Goal: Task Accomplishment & Management: Manage account settings

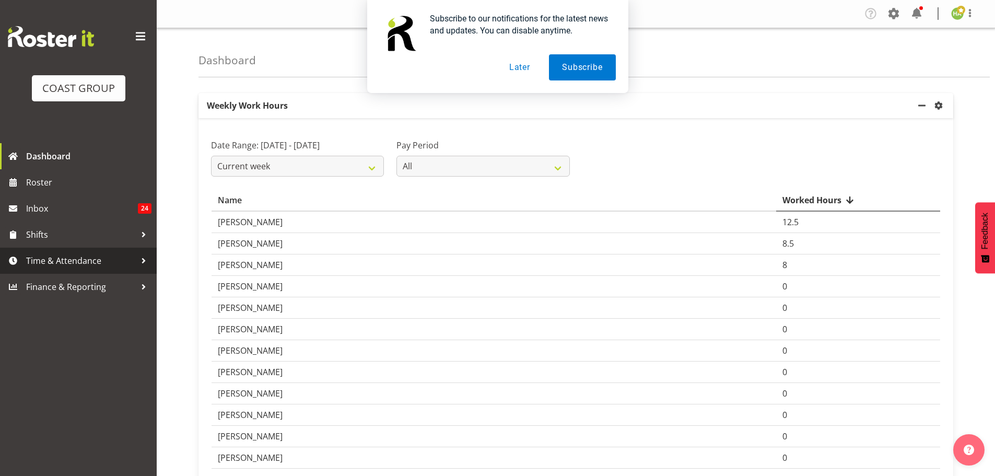
click at [77, 258] on span "Time & Attendance" at bounding box center [81, 261] width 110 height 16
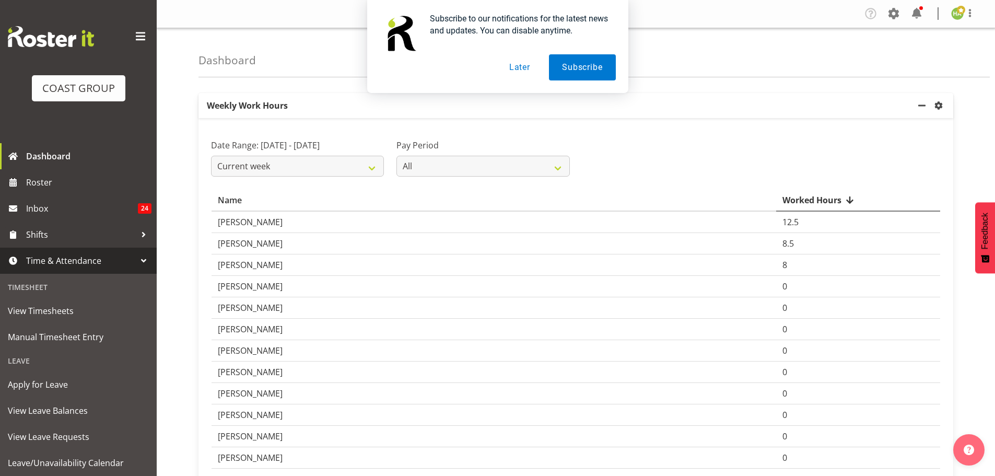
scroll to position [52, 0]
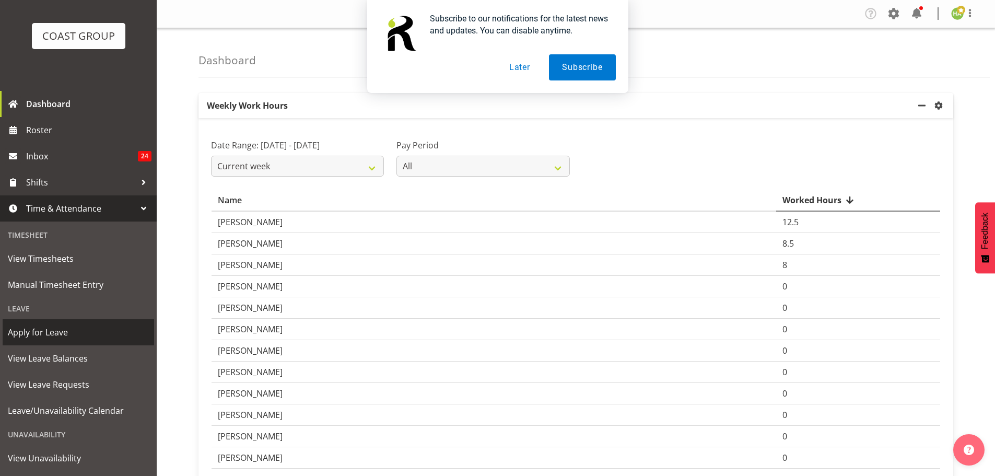
click at [110, 339] on span "Apply for Leave" at bounding box center [78, 332] width 141 height 16
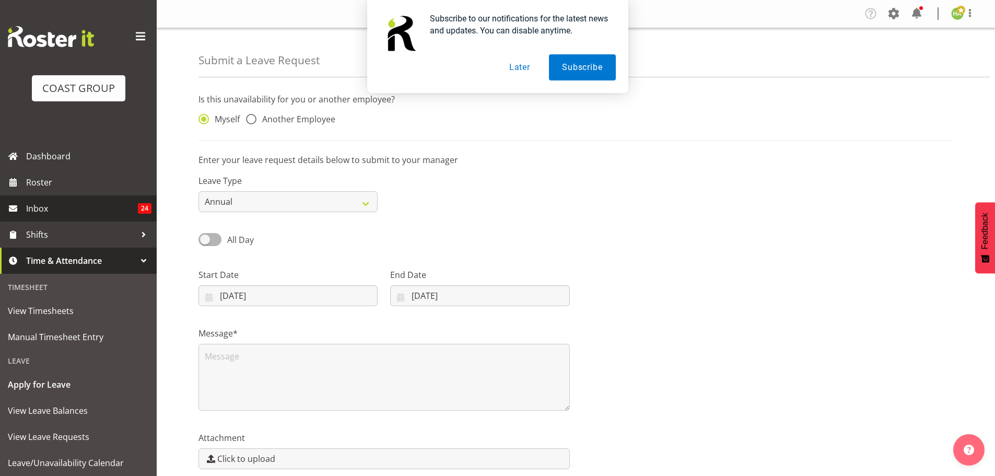
click at [110, 211] on span "Inbox" at bounding box center [82, 209] width 112 height 16
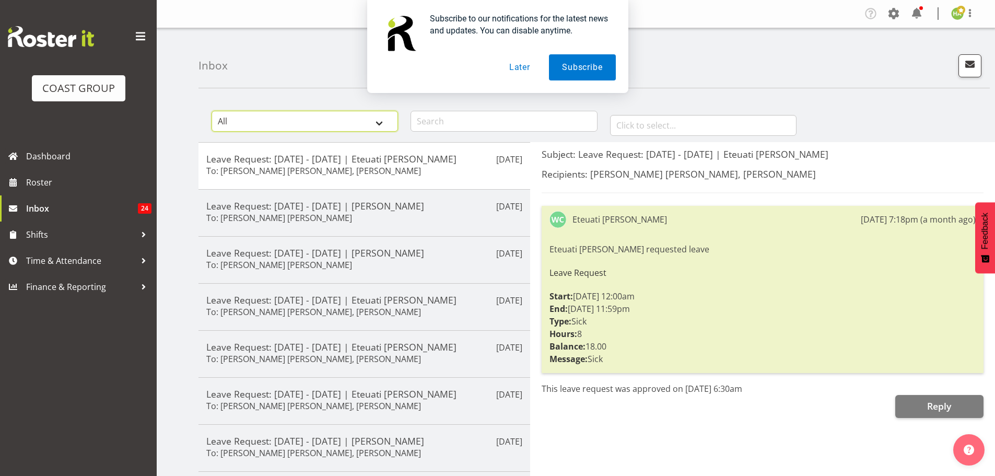
click at [354, 130] on select "All General Shift Offers Shift Swap Offers Leave Requests" at bounding box center [305, 121] width 186 height 21
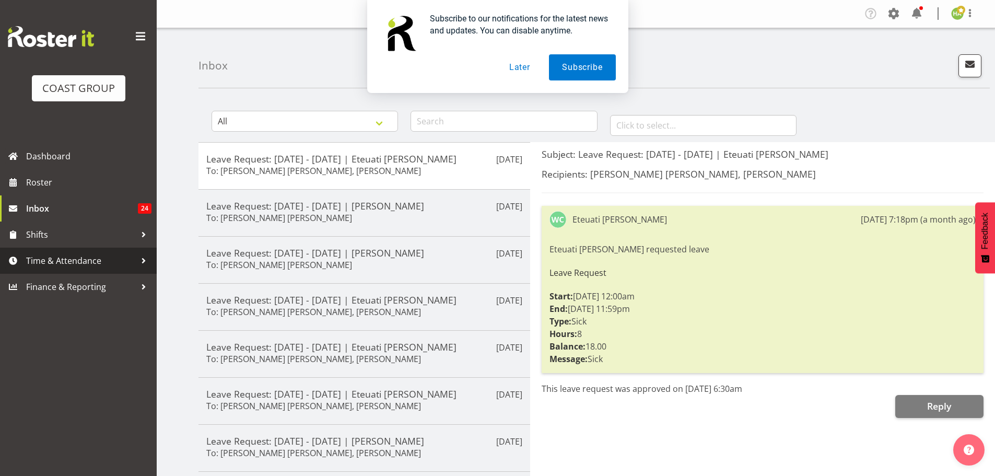
click at [121, 258] on span "Time & Attendance" at bounding box center [81, 261] width 110 height 16
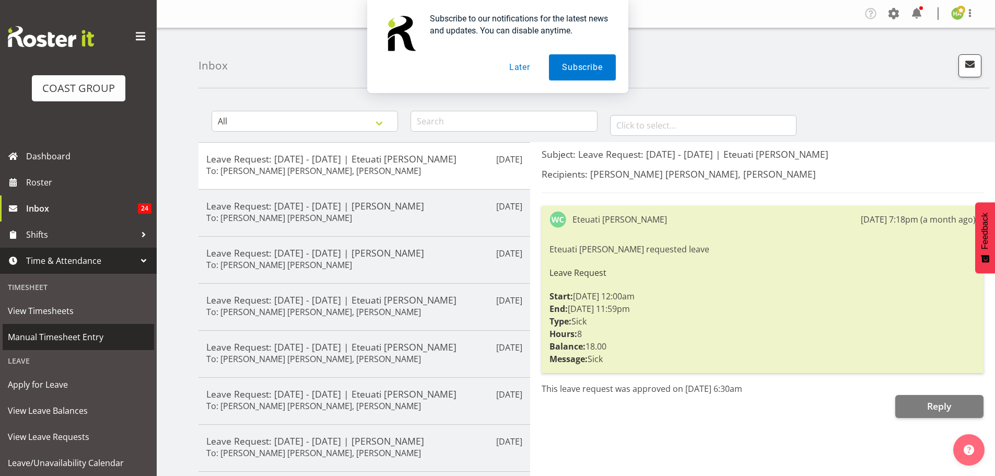
click at [75, 311] on span "View Timesheets" at bounding box center [78, 311] width 141 height 16
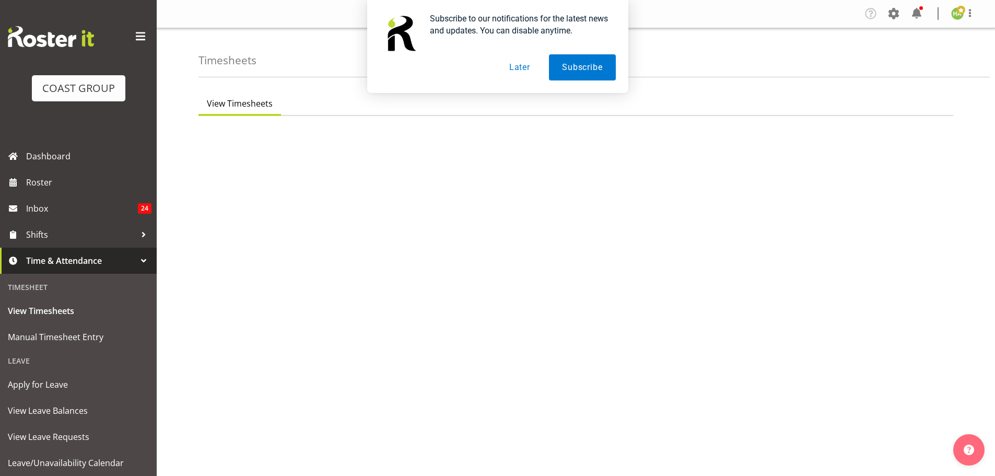
select select "115"
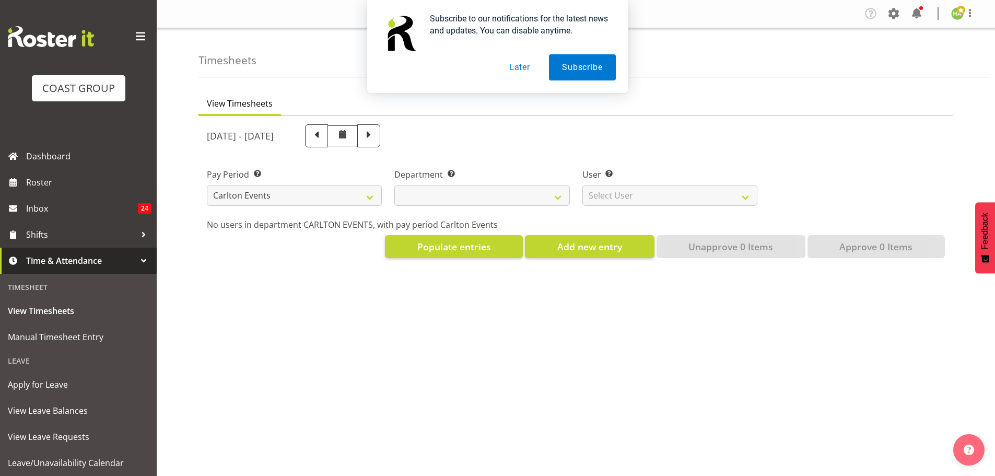
select select
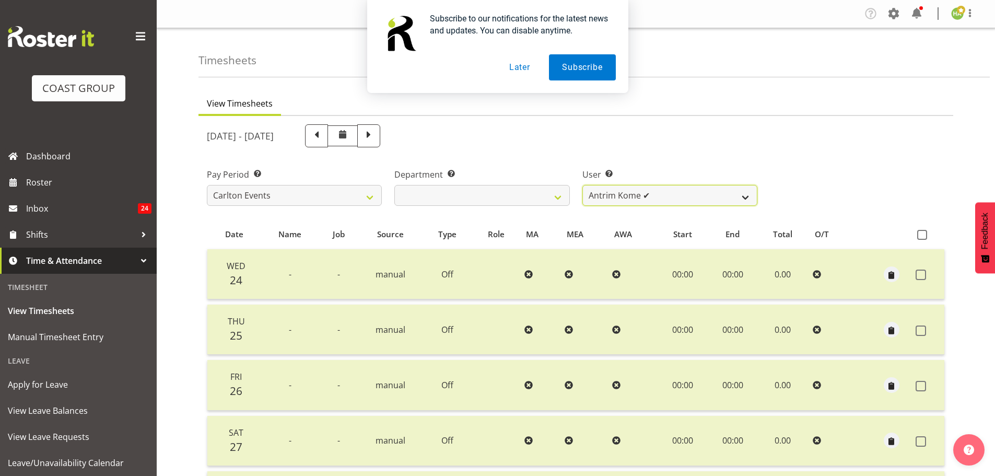
click at [617, 199] on select "Antrim Kome ✔ Collin Amani ✔ Dayton Iobu ✔ Eteuati Waddie Carlton ✔ Hendrix Ama…" at bounding box center [669, 195] width 175 height 21
click at [582, 185] on select "Antrim Kome ✔ Collin Amani ✔ Dayton Iobu ✔ Eteuati Waddie Carlton ✔ Hendrix Ama…" at bounding box center [669, 195] width 175 height 21
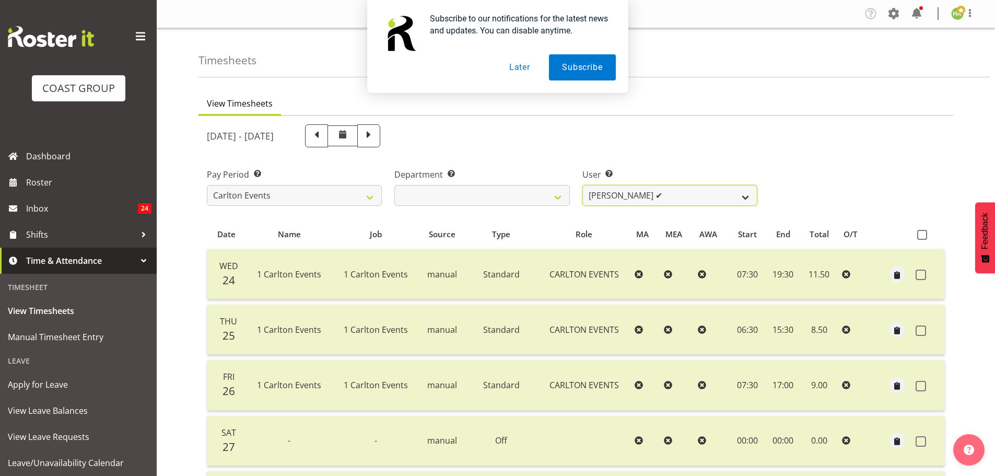
click at [623, 200] on select "Antrim Kome ✔ Collin Amani ✔ Dayton Iobu ✔ Eteuati Waddie Carlton ✔ Hendrix Ama…" at bounding box center [669, 195] width 175 height 21
select select "11290"
click at [582, 185] on select "Antrim Kome ✔ Collin Amani ✔ Dayton Iobu ✔ Eteuati Waddie Carlton ✔ Hendrix Ama…" at bounding box center [669, 195] width 175 height 21
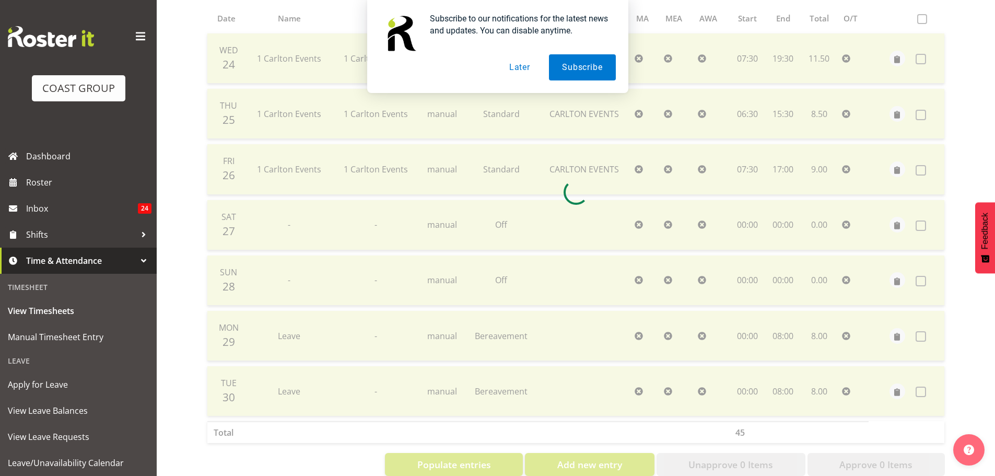
scroll to position [240, 0]
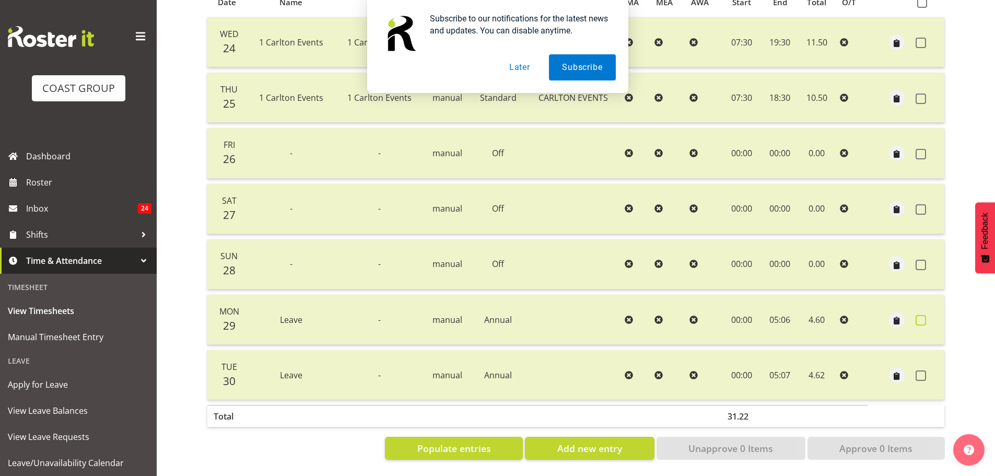
click at [920, 317] on span at bounding box center [921, 320] width 10 height 10
checkbox input "true"
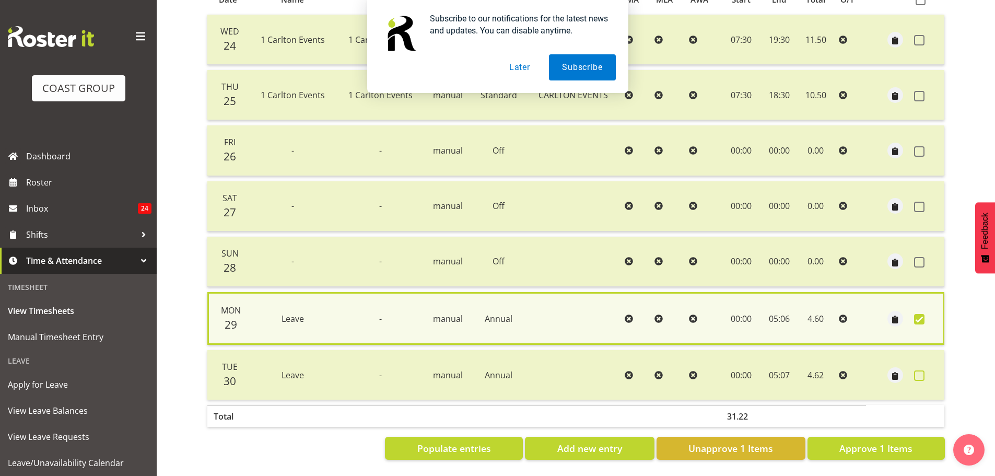
click at [919, 372] on span at bounding box center [919, 375] width 10 height 10
checkbox input "true"
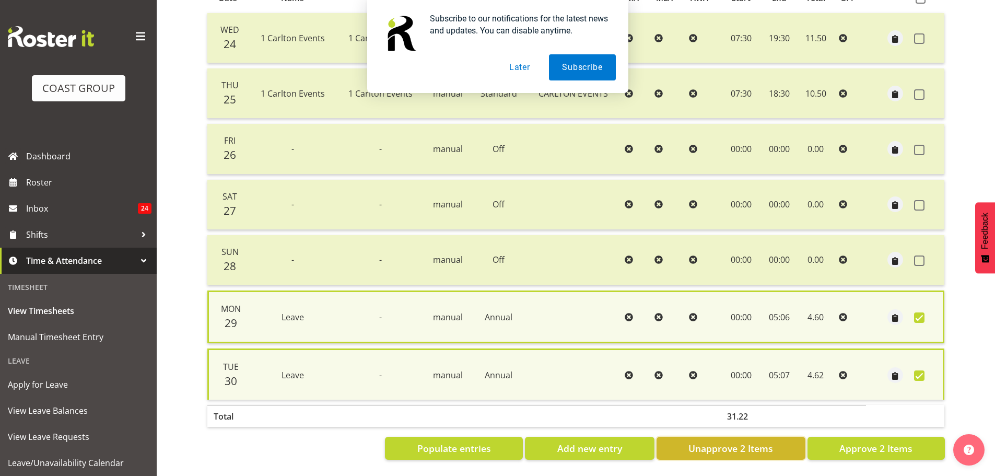
click at [745, 441] on span "Unapprove 2 Items" at bounding box center [730, 448] width 85 height 14
checkbox input "false"
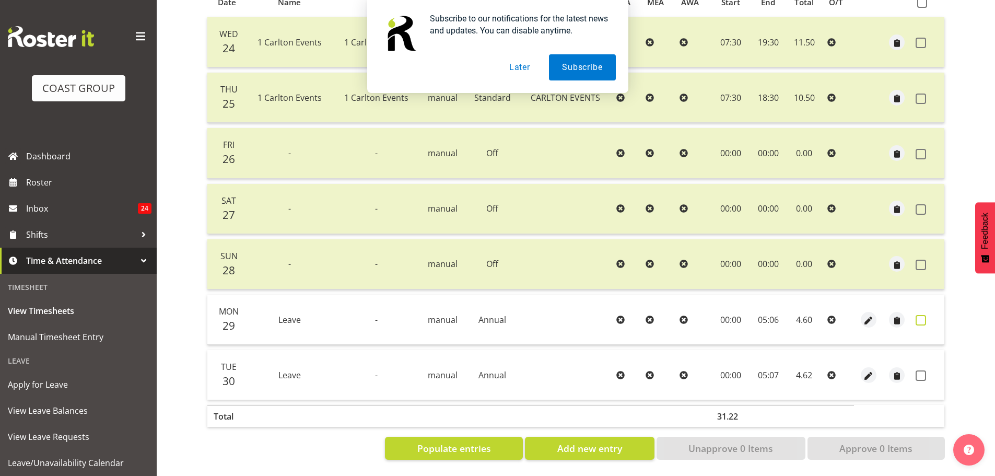
click at [925, 315] on span at bounding box center [921, 320] width 10 height 10
checkbox input "true"
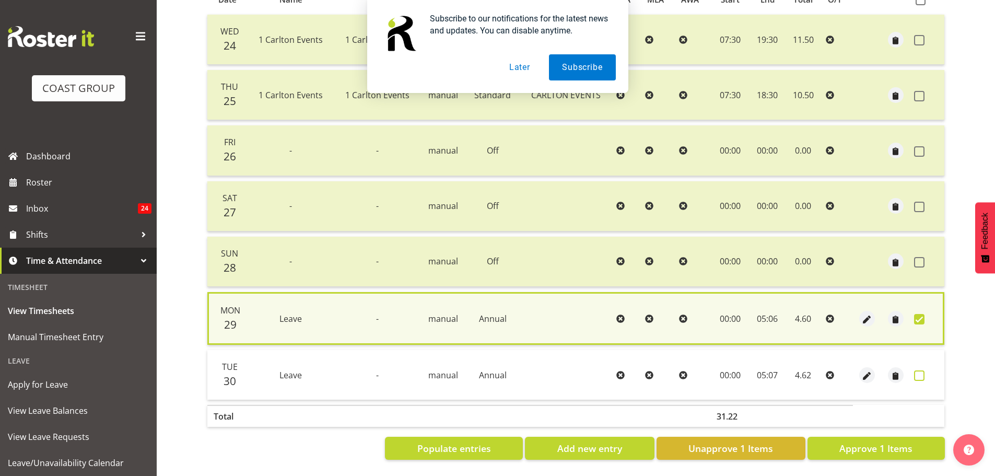
click at [921, 370] on span at bounding box center [919, 375] width 10 height 10
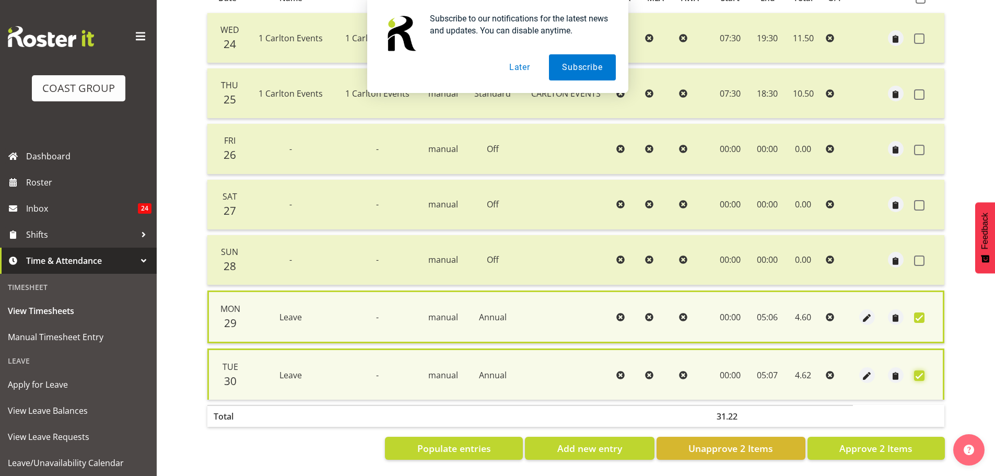
scroll to position [244, 0]
click at [924, 371] on label at bounding box center [922, 375] width 16 height 10
checkbox input "false"
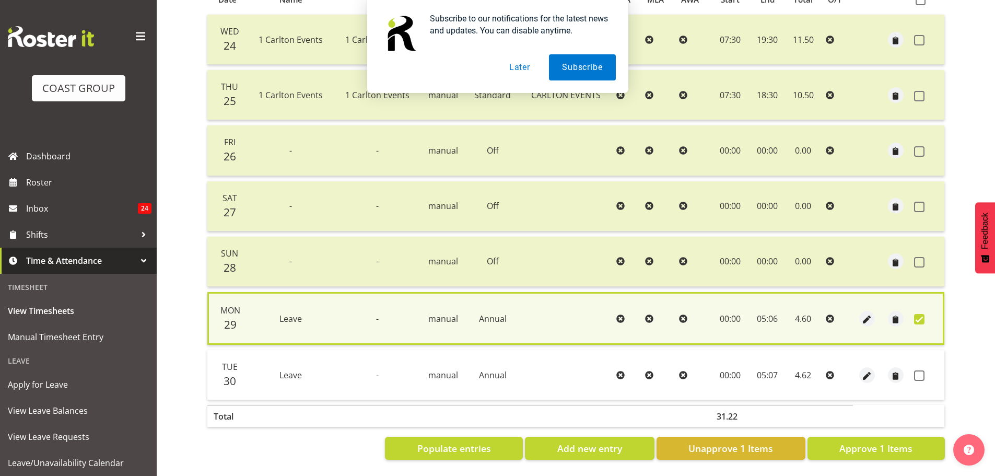
click at [926, 314] on label at bounding box center [922, 319] width 16 height 10
checkbox input "false"
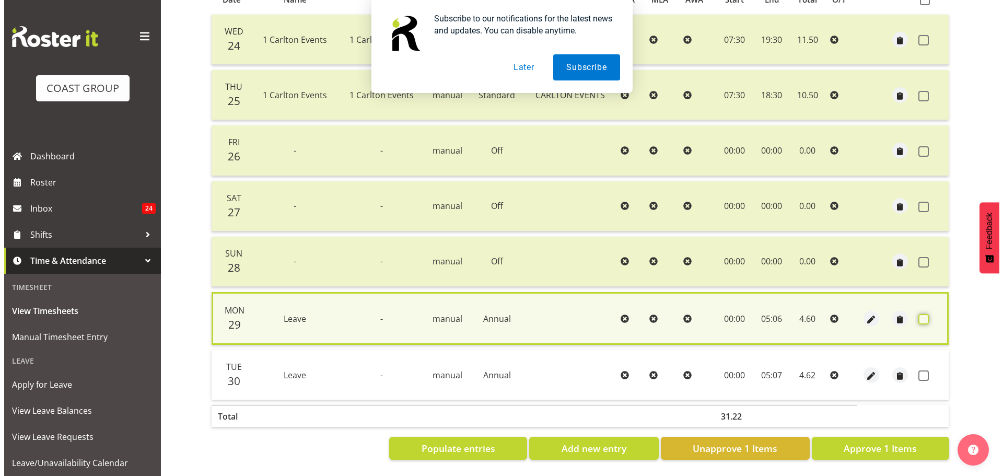
scroll to position [240, 0]
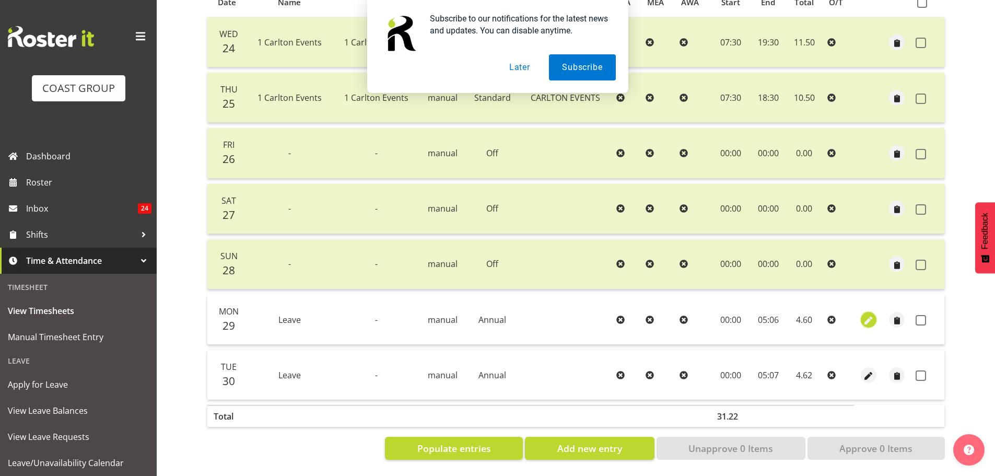
click at [869, 314] on span "button" at bounding box center [868, 320] width 12 height 12
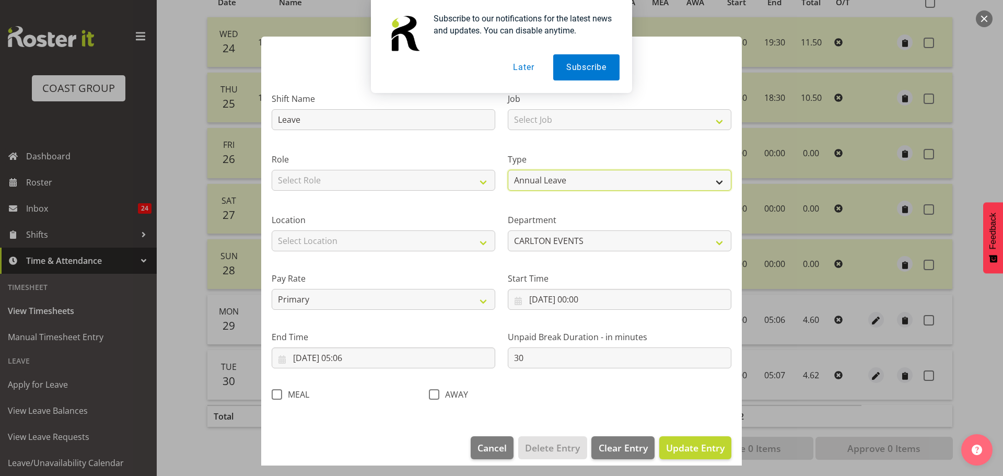
click at [562, 179] on select "Off Standard Public Holiday Public Holiday (Worked) Day In Lieu Annual Leave Si…" at bounding box center [620, 180] width 224 height 21
select select "Sick"
click at [508, 170] on select "Off Standard Public Holiday Public Holiday (Worked) Day In Lieu Annual Leave Si…" at bounding box center [620, 180] width 224 height 21
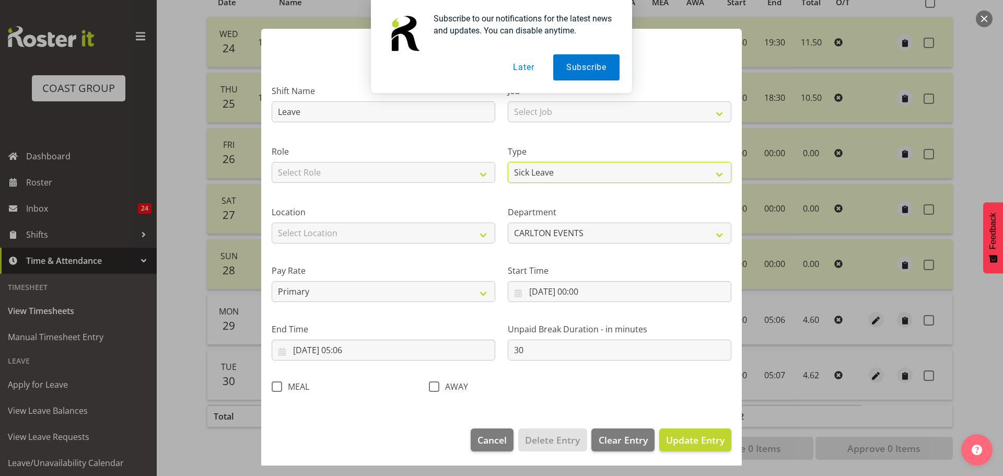
scroll to position [9, 0]
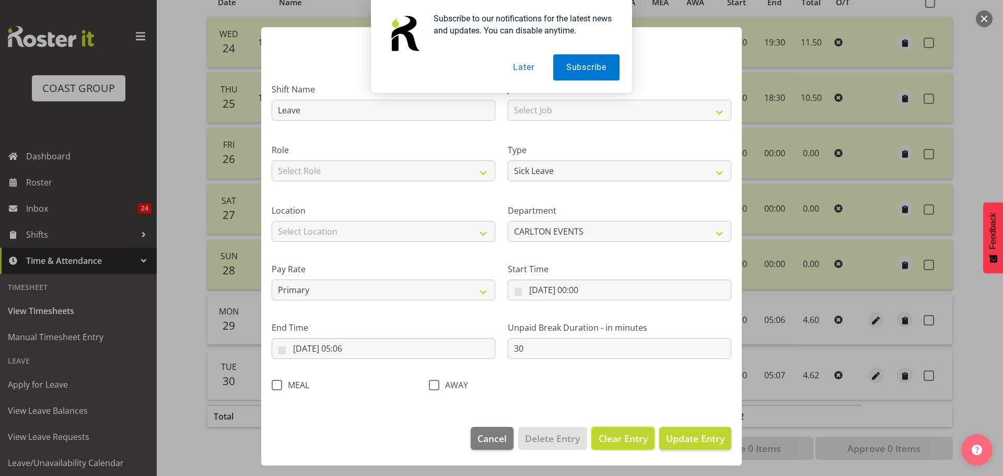
click at [617, 439] on span "Clear Entry" at bounding box center [623, 438] width 49 height 14
select select "Off"
type input "0"
select select
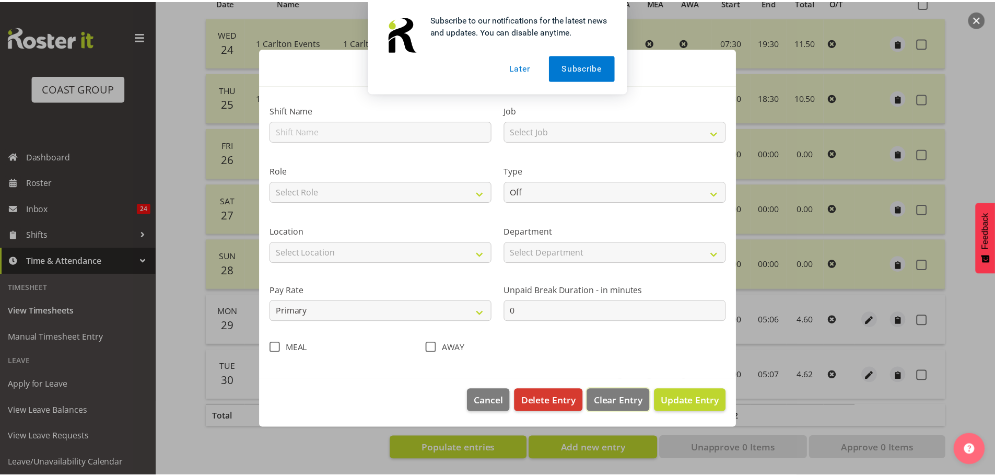
scroll to position [0, 0]
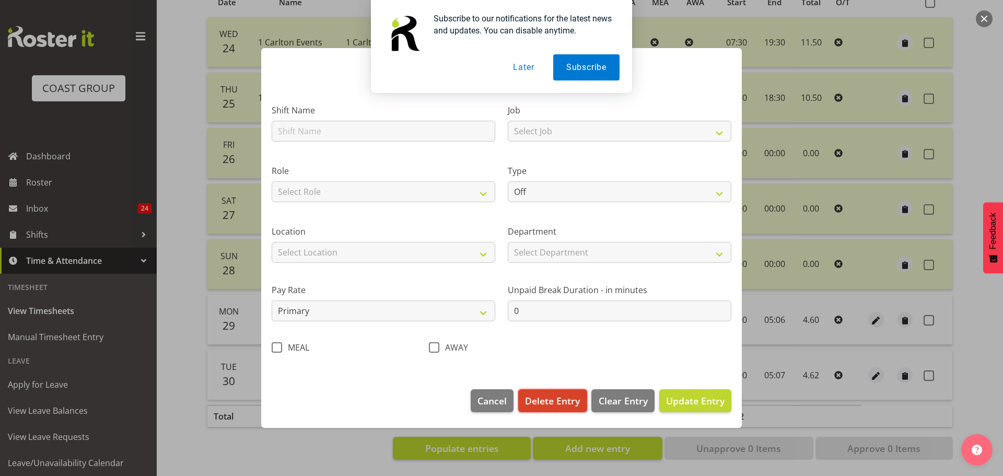
click at [535, 400] on span "Delete Entry" at bounding box center [552, 401] width 55 height 14
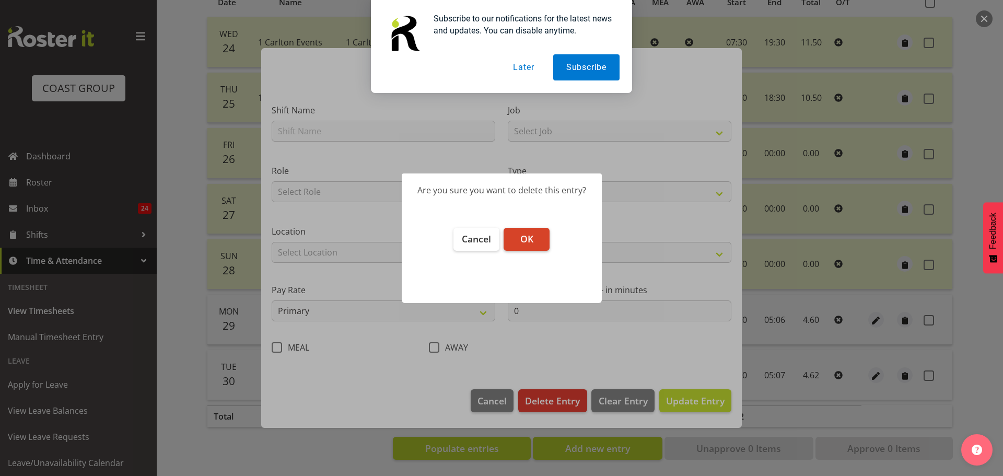
click at [528, 240] on span "OK" at bounding box center [526, 238] width 13 height 13
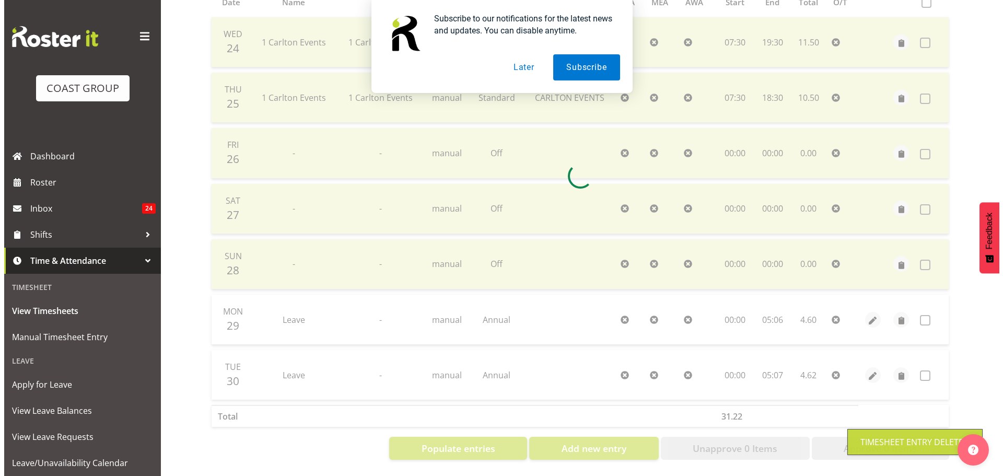
scroll to position [184, 0]
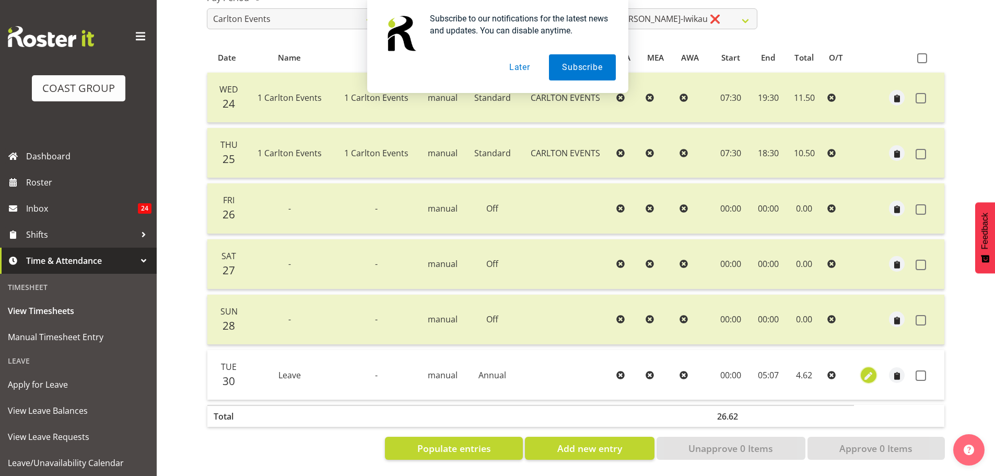
click at [868, 370] on span "button" at bounding box center [868, 376] width 12 height 12
select select "Annual"
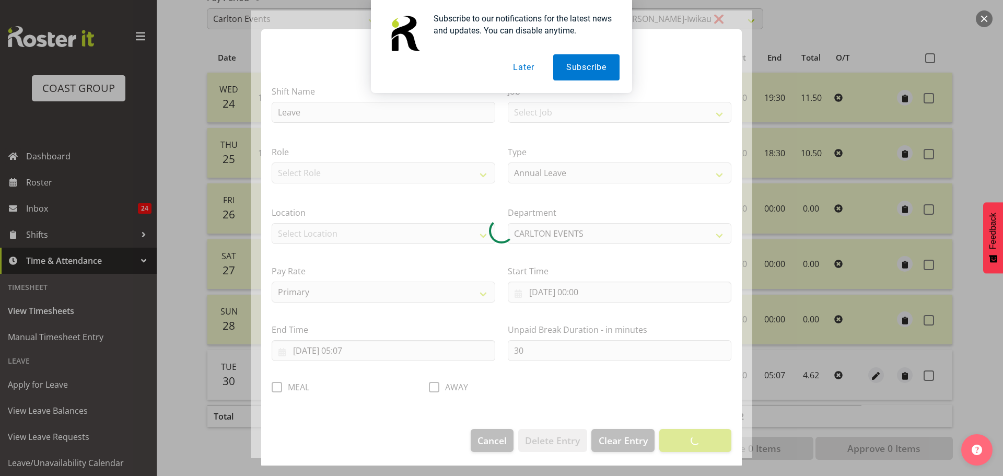
scroll to position [9, 0]
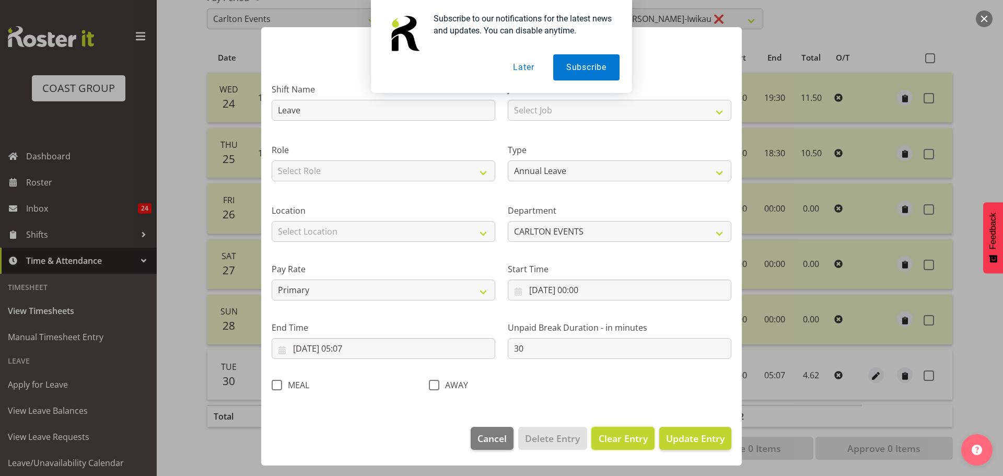
click at [634, 436] on span "Clear Entry" at bounding box center [623, 438] width 49 height 14
select select "Off"
type input "0"
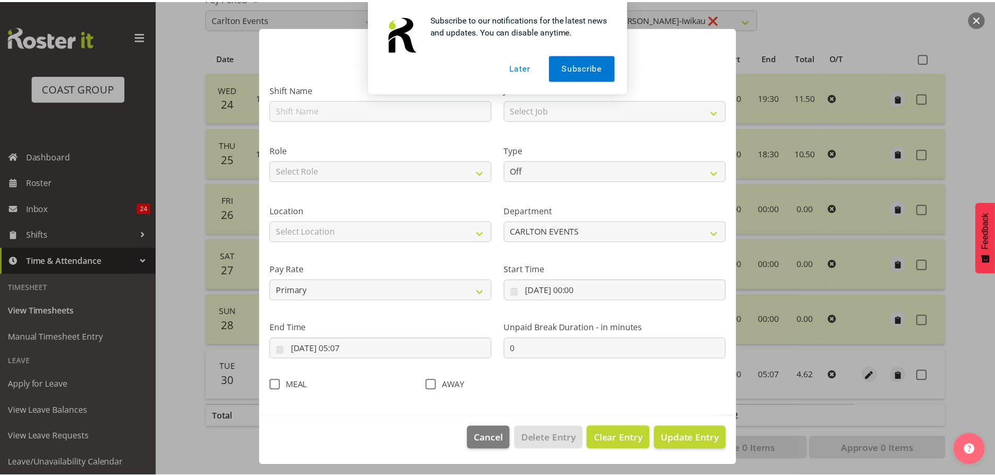
scroll to position [0, 0]
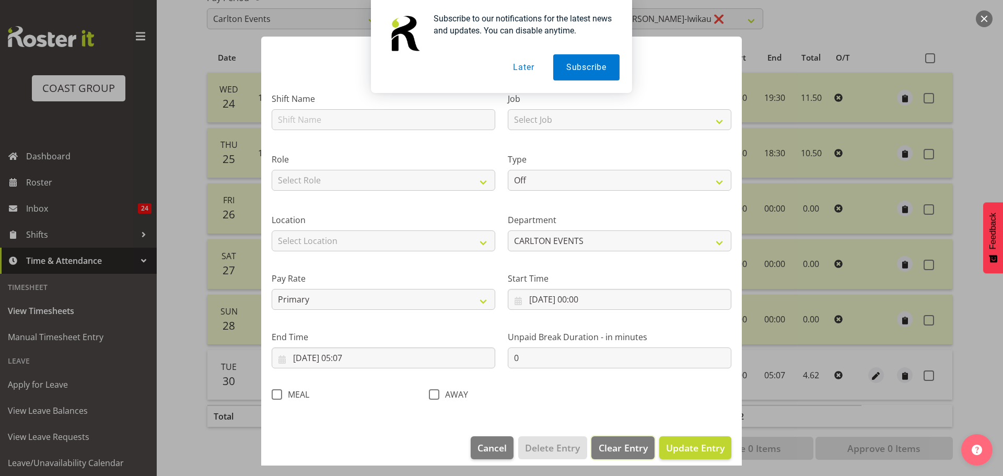
select select
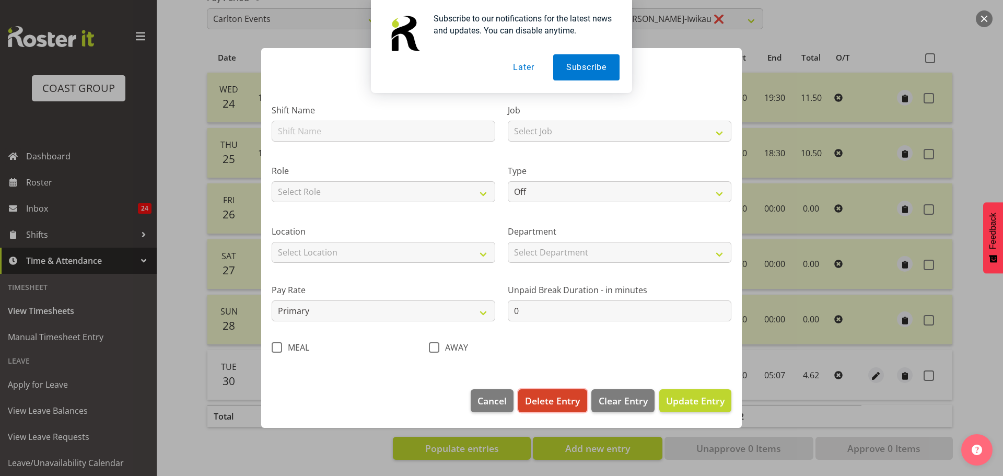
click at [555, 408] on button "Delete Entry" at bounding box center [552, 400] width 68 height 23
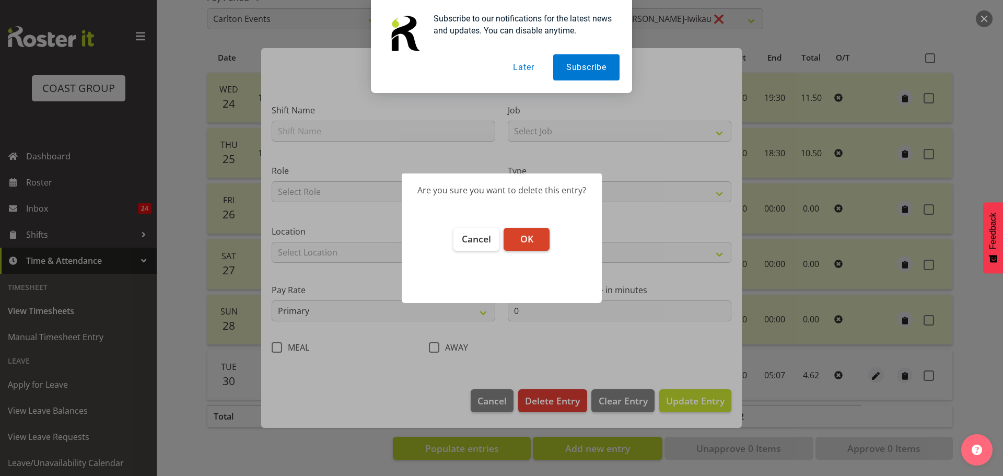
click at [533, 230] on button "OK" at bounding box center [527, 239] width 46 height 23
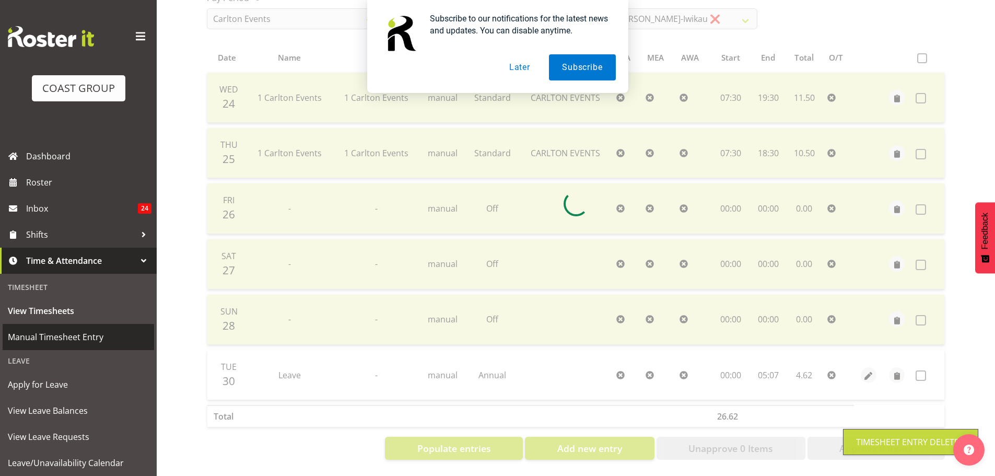
scroll to position [129, 0]
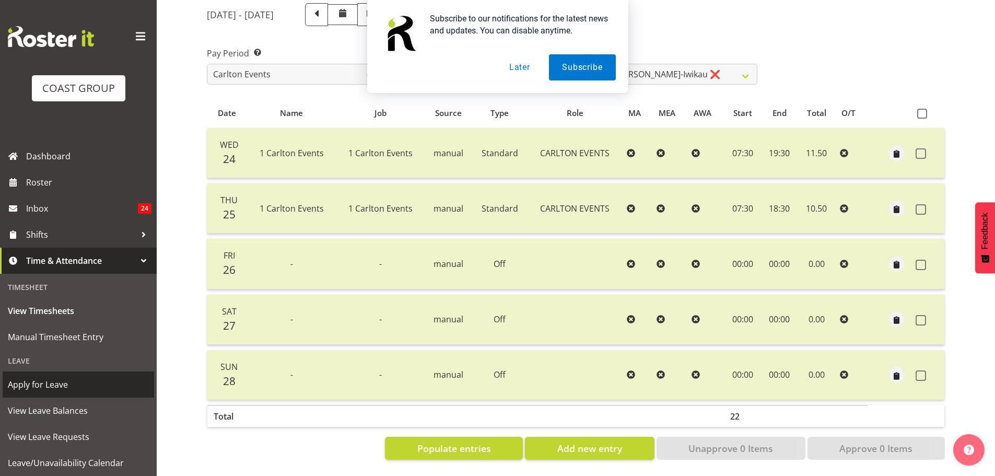
click at [83, 386] on span "Apply for Leave" at bounding box center [78, 385] width 141 height 16
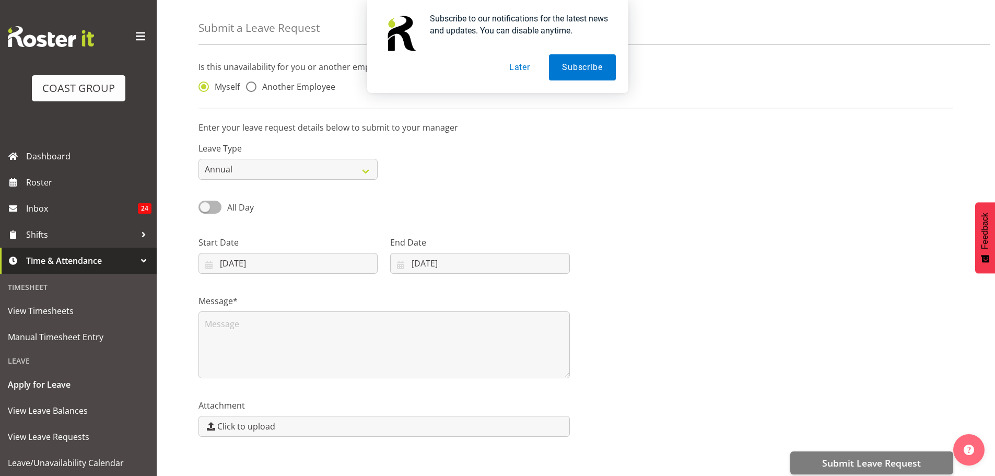
scroll to position [46, 0]
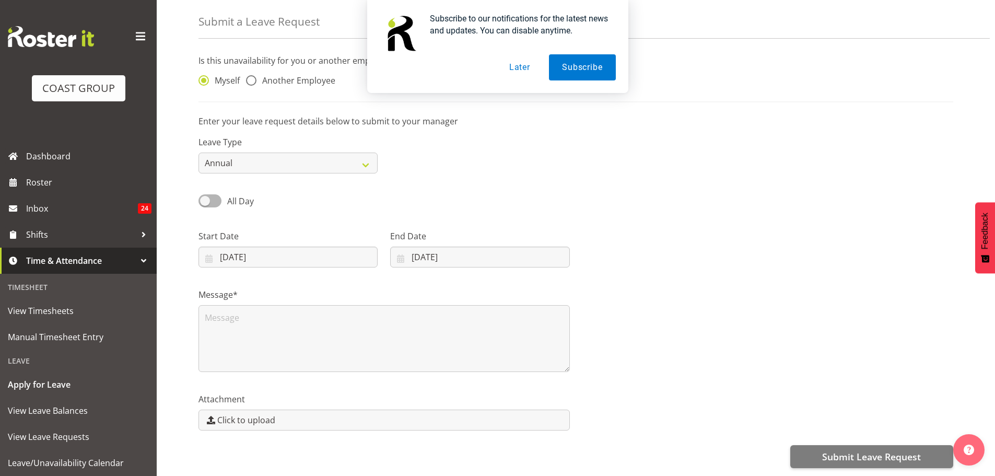
click at [254, 69] on div "Subscribe to our notifications for the latest news and updates. You can disable…" at bounding box center [497, 46] width 995 height 93
click at [253, 73] on div "Subscribe to our notifications for the latest news and updates. You can disable…" at bounding box center [497, 46] width 995 height 93
click at [521, 71] on button "Later" at bounding box center [519, 67] width 47 height 26
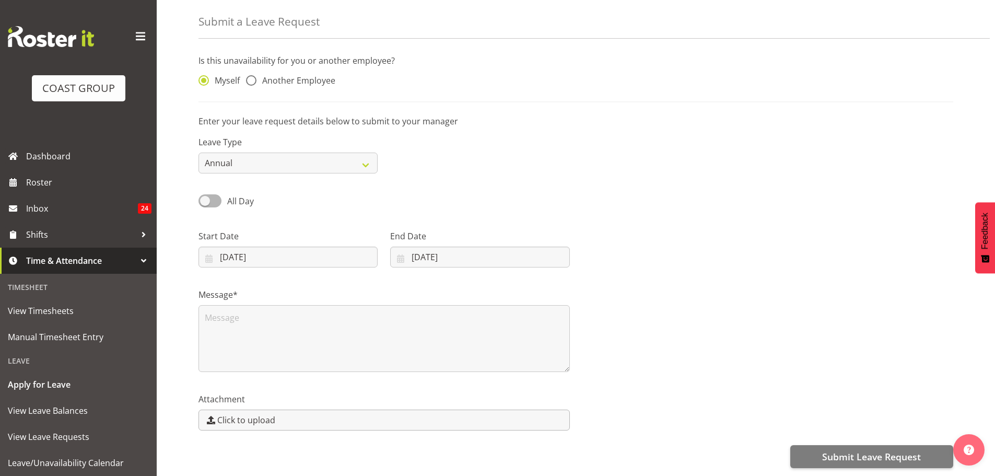
click at [261, 414] on span "Click to upload" at bounding box center [246, 420] width 58 height 13
click at [261, 413] on input "Click to upload" at bounding box center [384, 420] width 370 height 20
click at [250, 154] on select "Annual Sick Leave Without Pay Bereavement Domestic Violence Parental Jury Servi…" at bounding box center [288, 163] width 179 height 21
click at [730, 170] on div "Leave Type Annual Sick Leave Without Pay Bereavement Domestic Violence Parental…" at bounding box center [575, 150] width 767 height 59
click at [54, 306] on span "View Timesheets" at bounding box center [78, 311] width 141 height 16
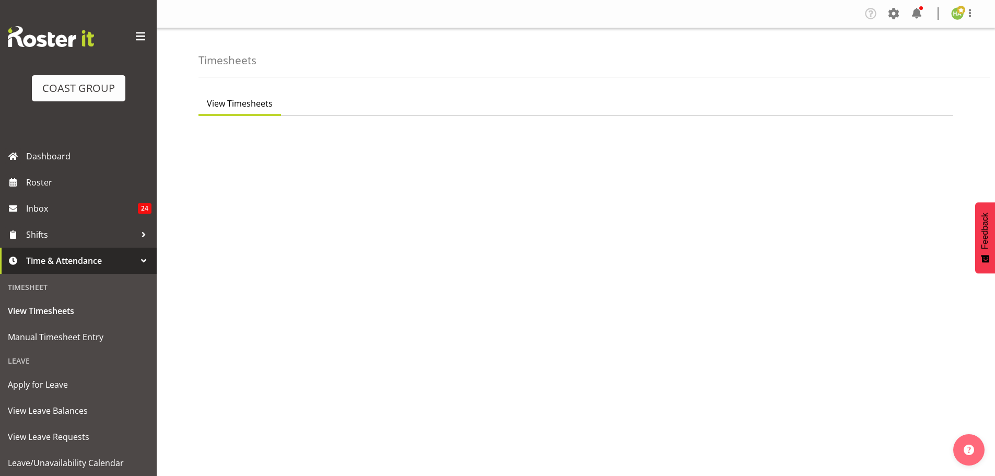
select select "115"
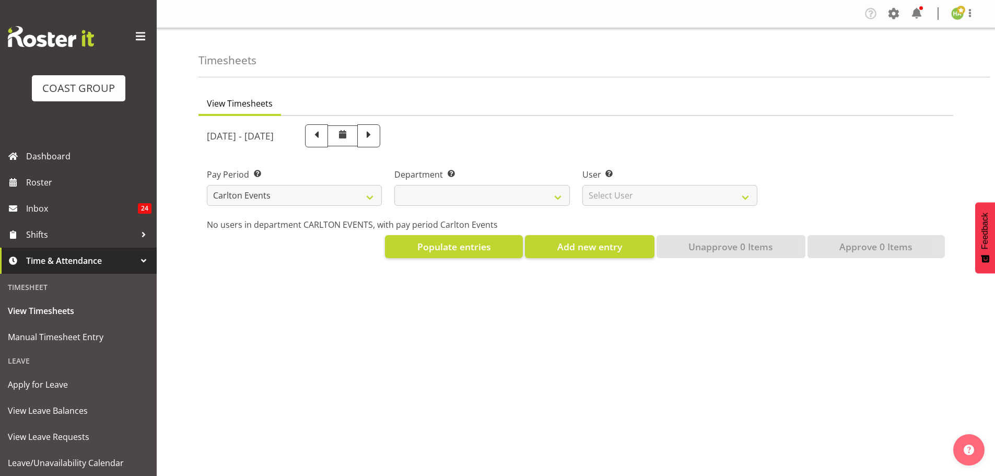
select select
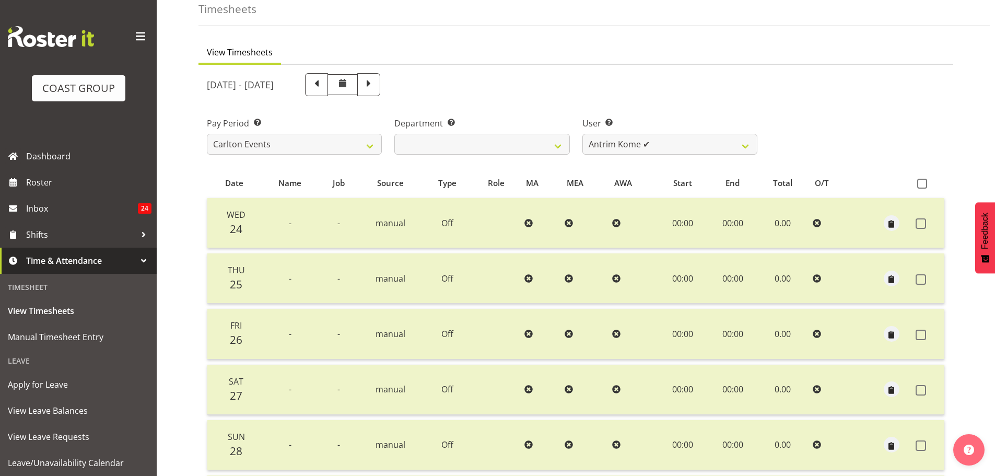
scroll to position [31, 0]
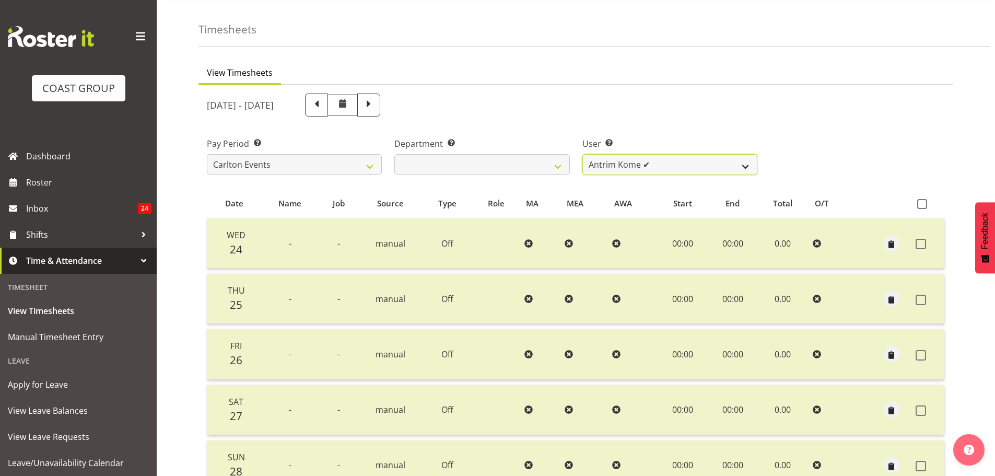
click at [616, 167] on select "Antrim Kome ✔ Collin Amani ✔ Dayton Iobu ✔ Eteuati Waddie Carlton ✔ Hendrix Ama…" at bounding box center [669, 164] width 175 height 21
select select "11290"
click at [582, 154] on select "Antrim Kome ✔ Collin Amani ✔ Dayton Iobu ✔ Eteuati Waddie Carlton ✔ Hendrix Ama…" at bounding box center [669, 164] width 175 height 21
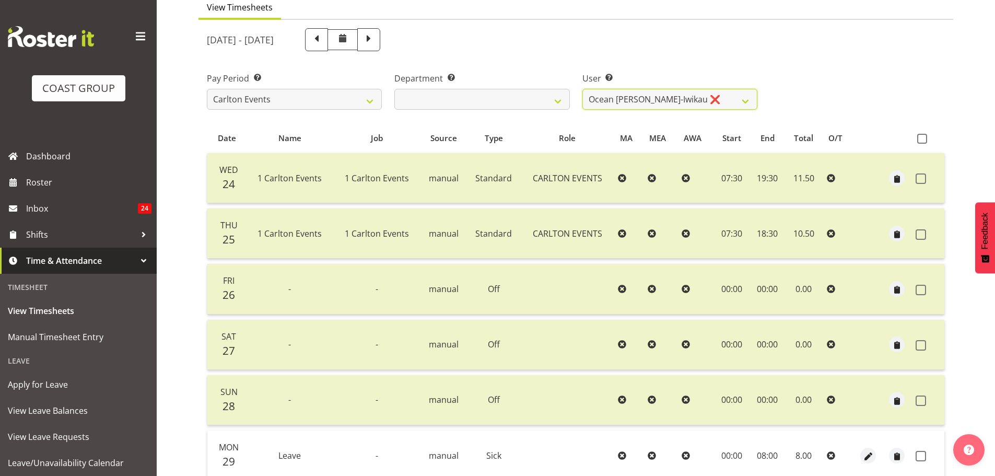
scroll to position [240, 0]
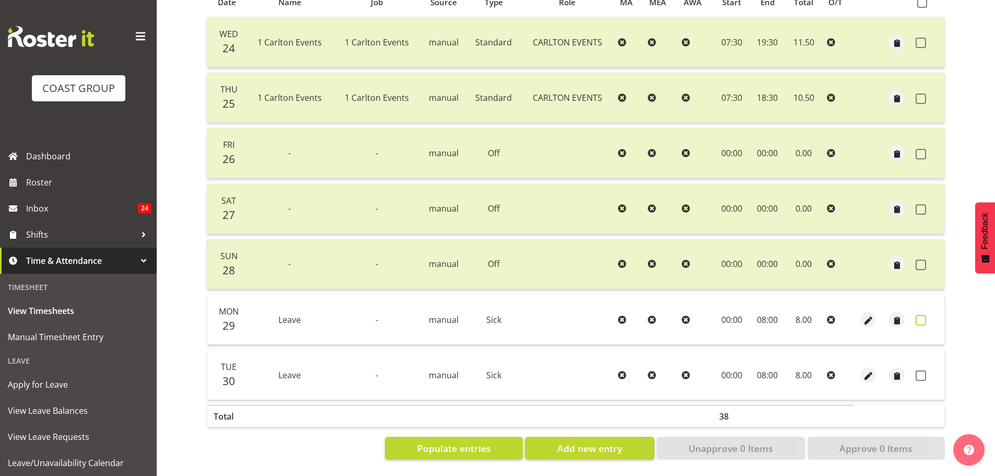
click at [921, 315] on span at bounding box center [921, 320] width 10 height 10
checkbox input "true"
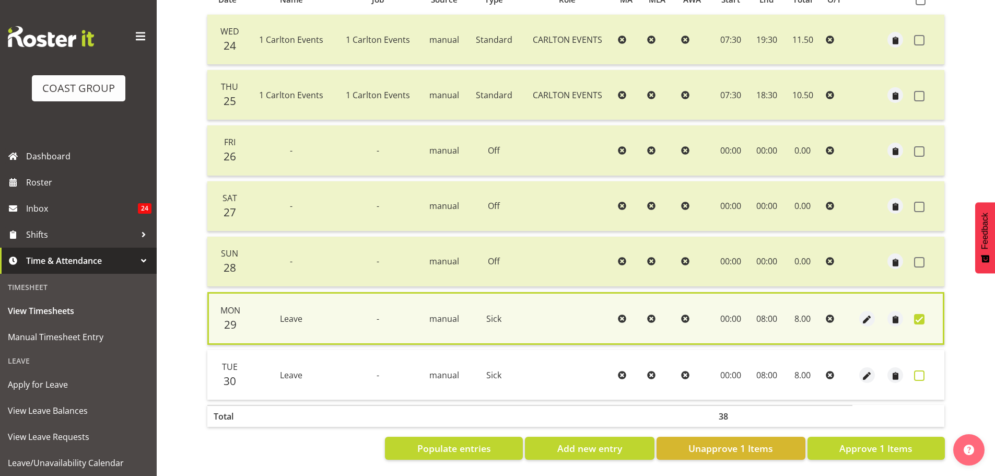
click at [921, 371] on span at bounding box center [919, 375] width 10 height 10
checkbox input "true"
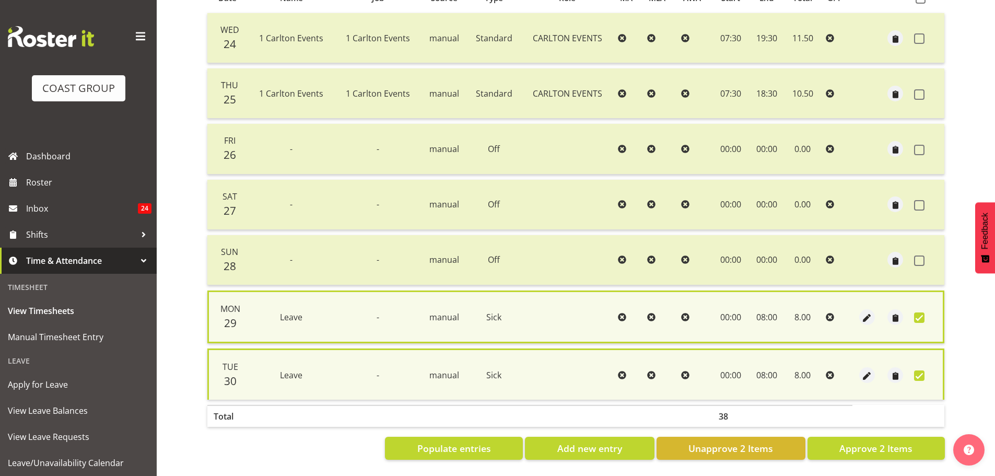
click at [895, 458] on section "September 24th - September 30th 2025 Pay Period Select which pay period you wou…" at bounding box center [576, 174] width 755 height 588
click at [885, 443] on span "Approve 2 Items" at bounding box center [875, 448] width 73 height 14
checkbox input "false"
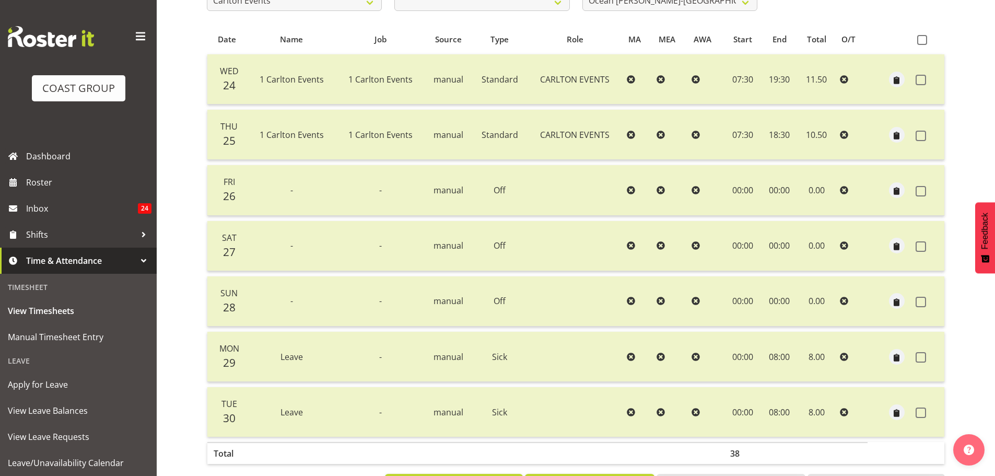
scroll to position [86, 0]
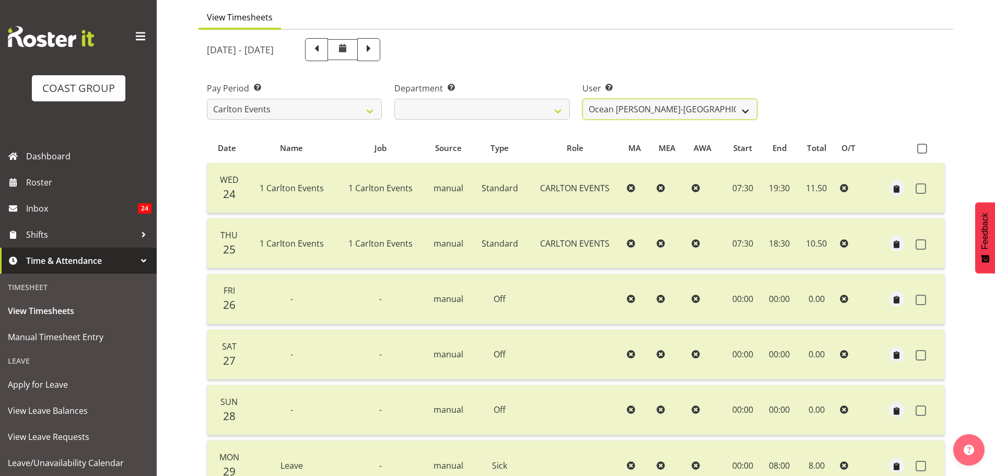
click at [622, 106] on select "Antrim Kome ✔ Collin Amani ✔ Dayton Iobu ✔ Eteuati Waddie Carlton ✔ Hendrix Ama…" at bounding box center [669, 109] width 175 height 21
click at [875, 29] on ul "View Timesheets" at bounding box center [576, 18] width 755 height 23
